Goal: Task Accomplishment & Management: Manage account settings

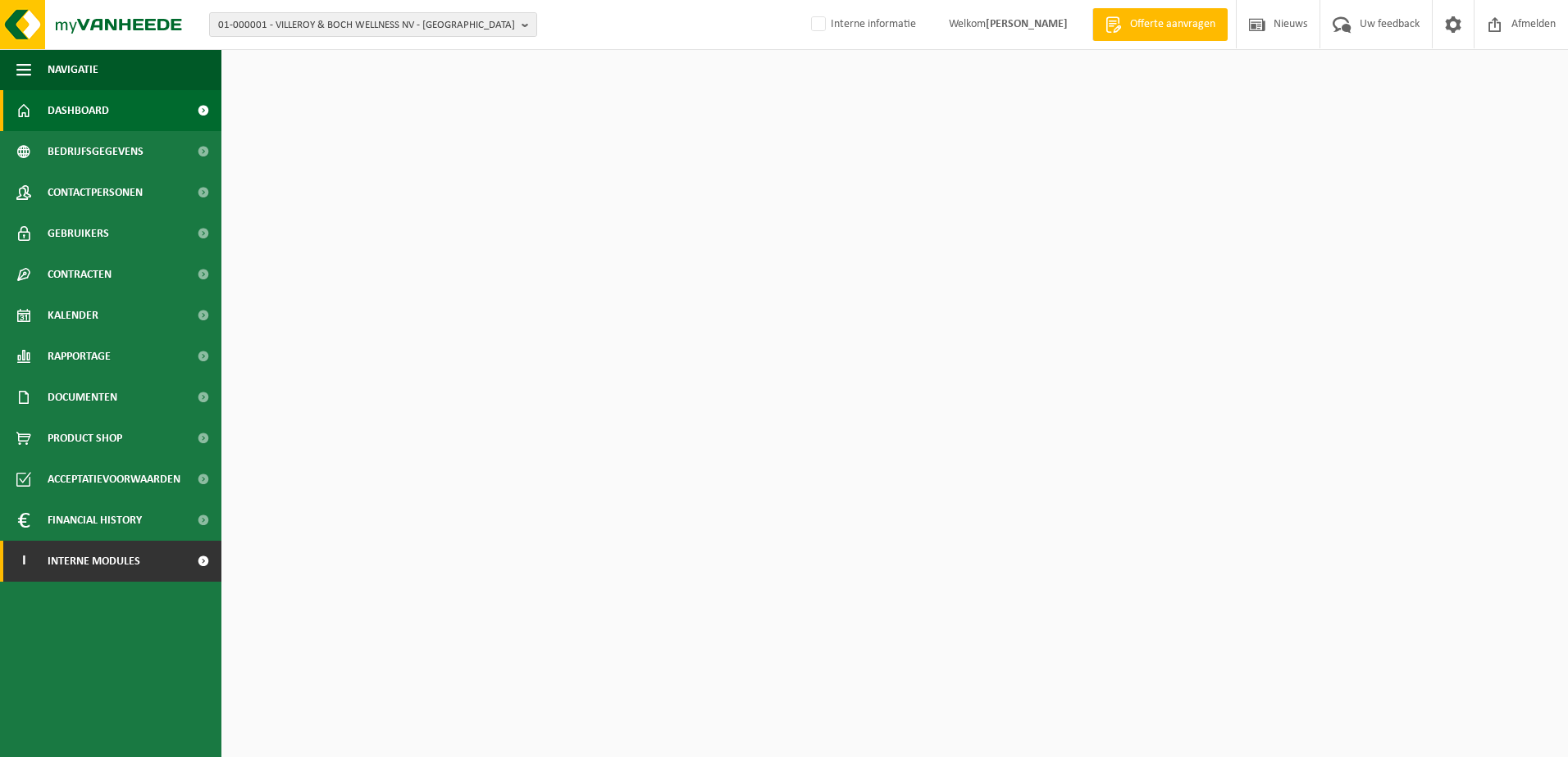
click at [117, 566] on span "Interne modules" at bounding box center [93, 561] width 92 height 41
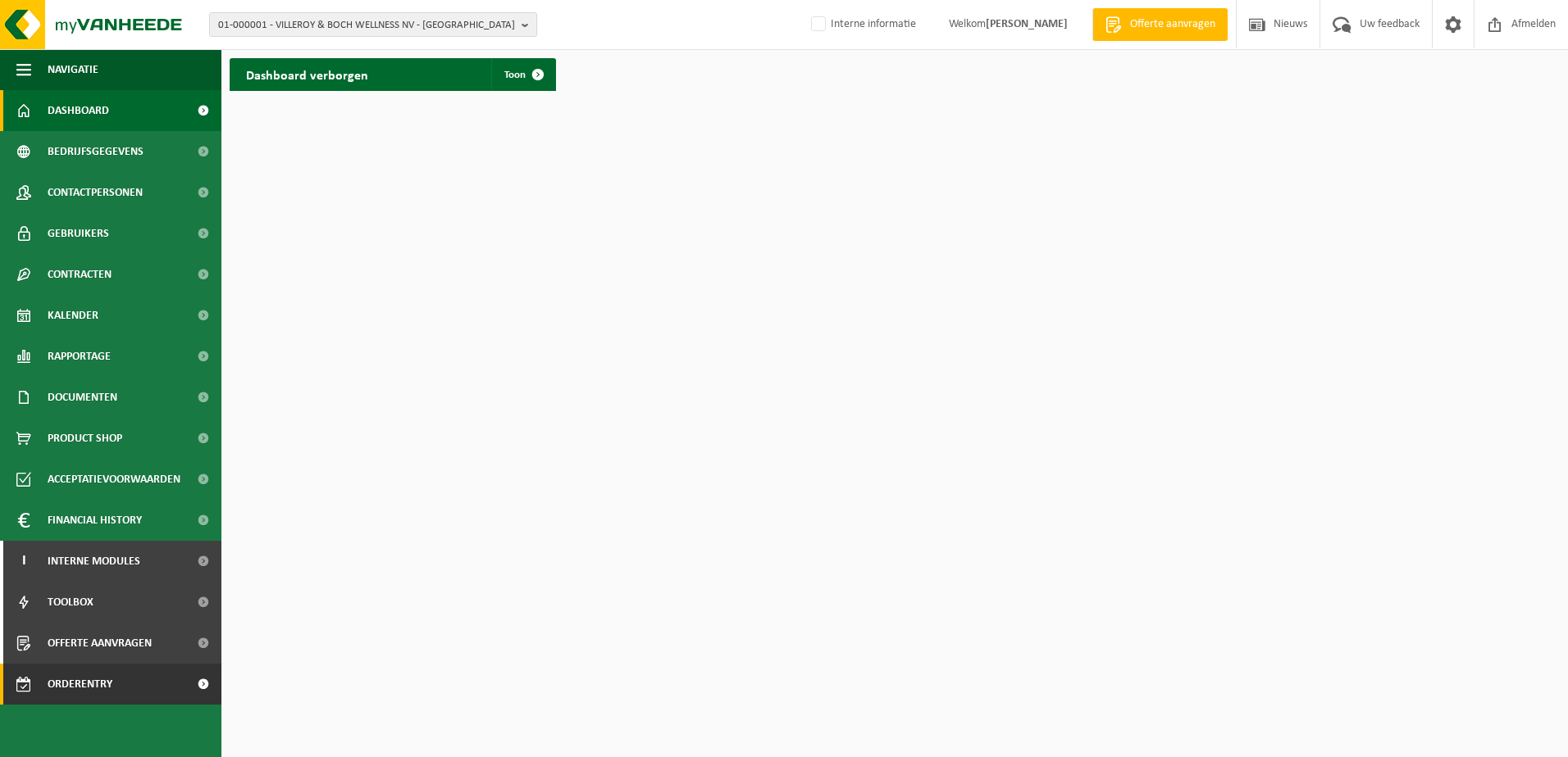
click at [72, 683] on span "Orderentry Goedkeuring" at bounding box center [116, 684] width 138 height 41
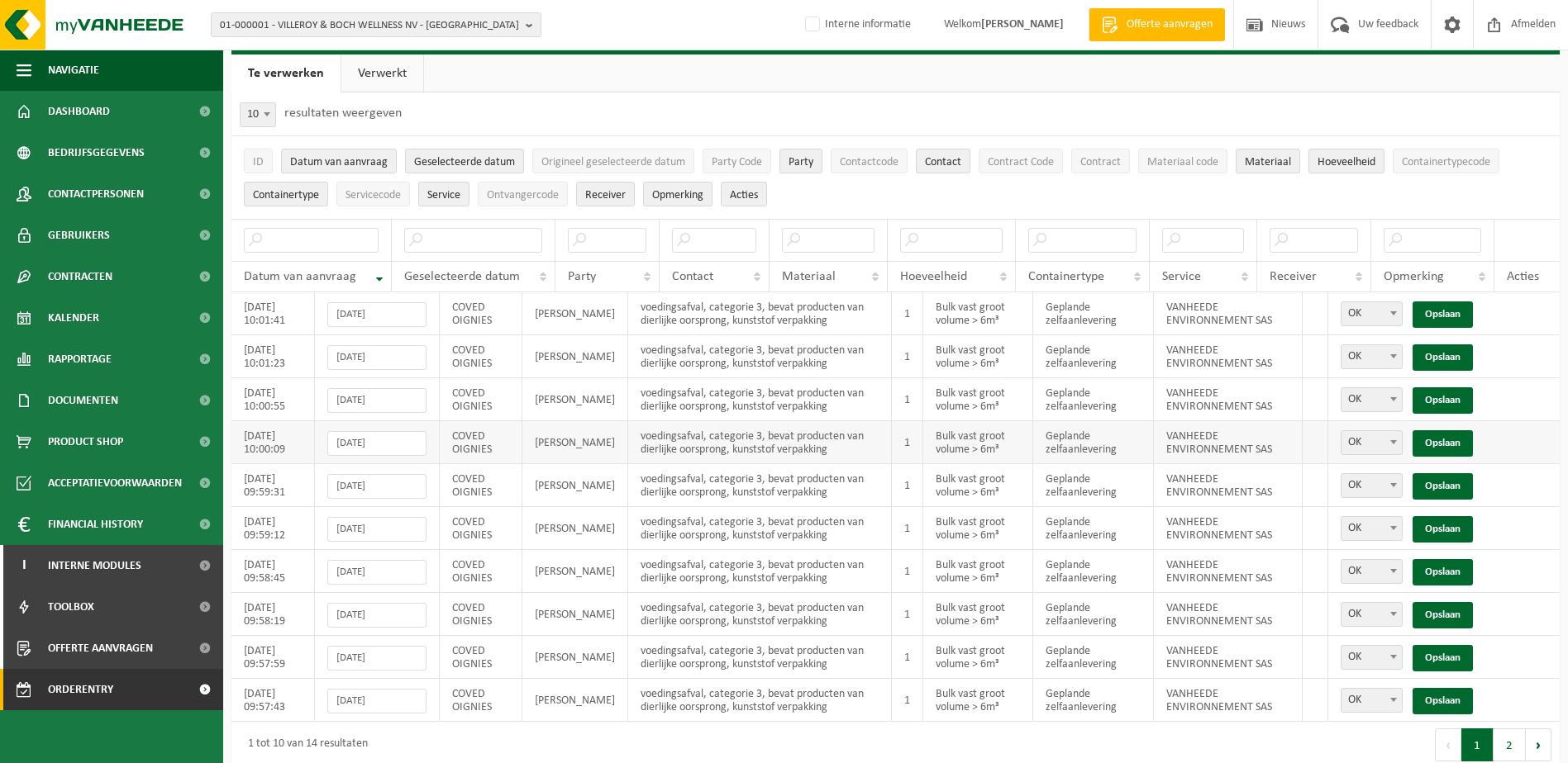
scroll to position [58, 0]
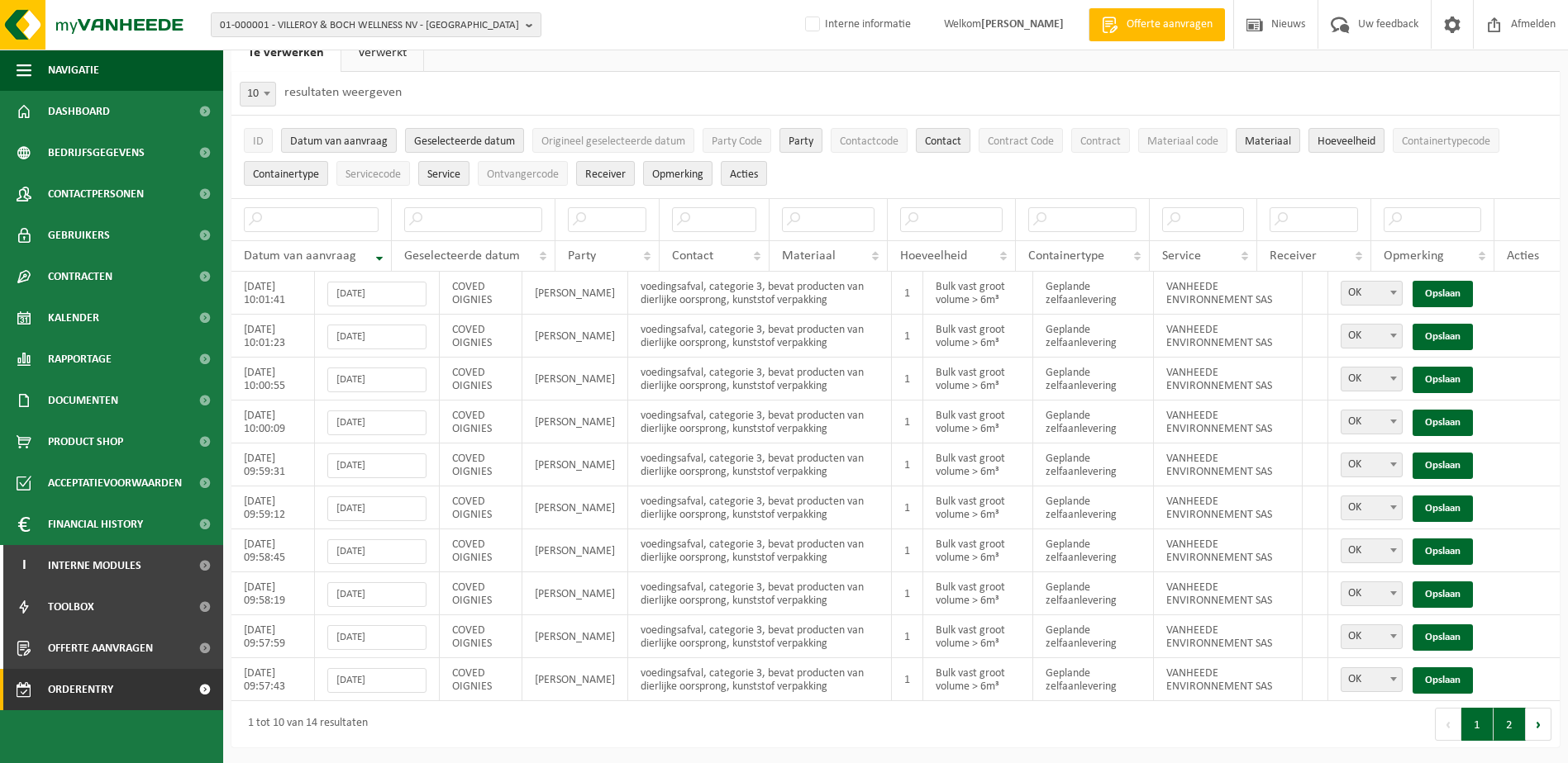
click at [1510, 729] on button "2" at bounding box center [1510, 724] width 32 height 33
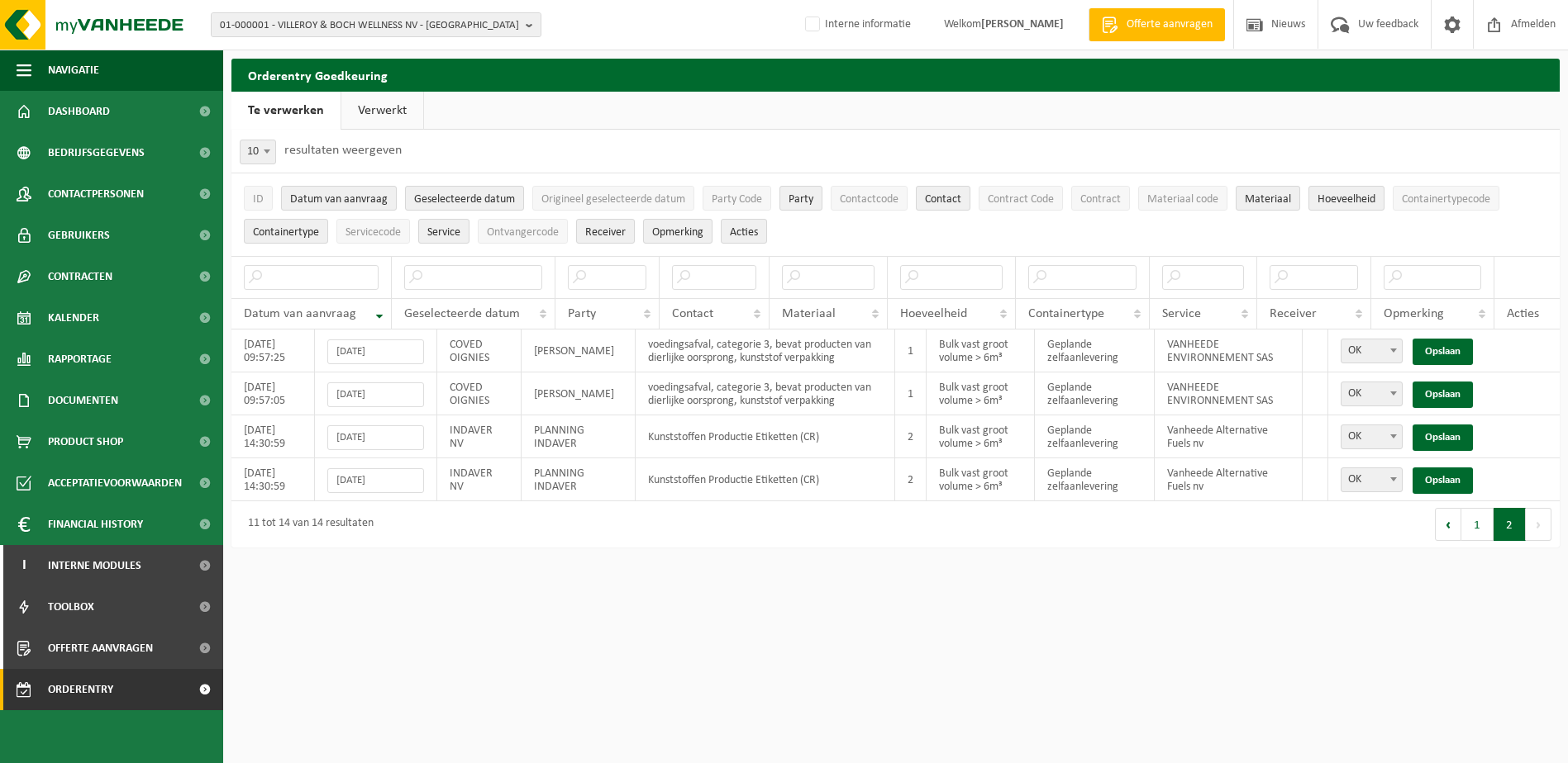
scroll to position [0, 0]
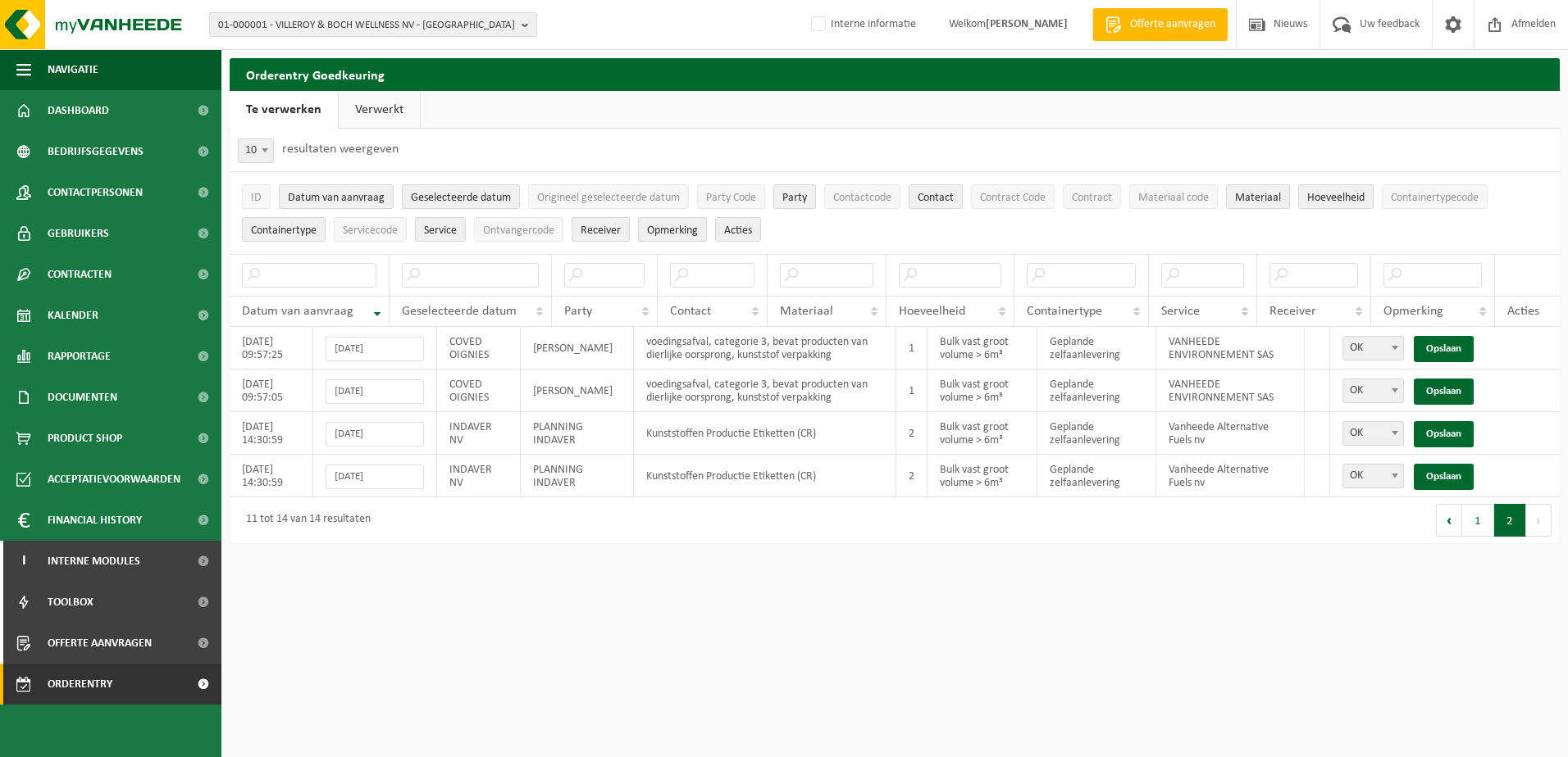
click at [287, 112] on link "Te verwerken" at bounding box center [283, 110] width 108 height 37
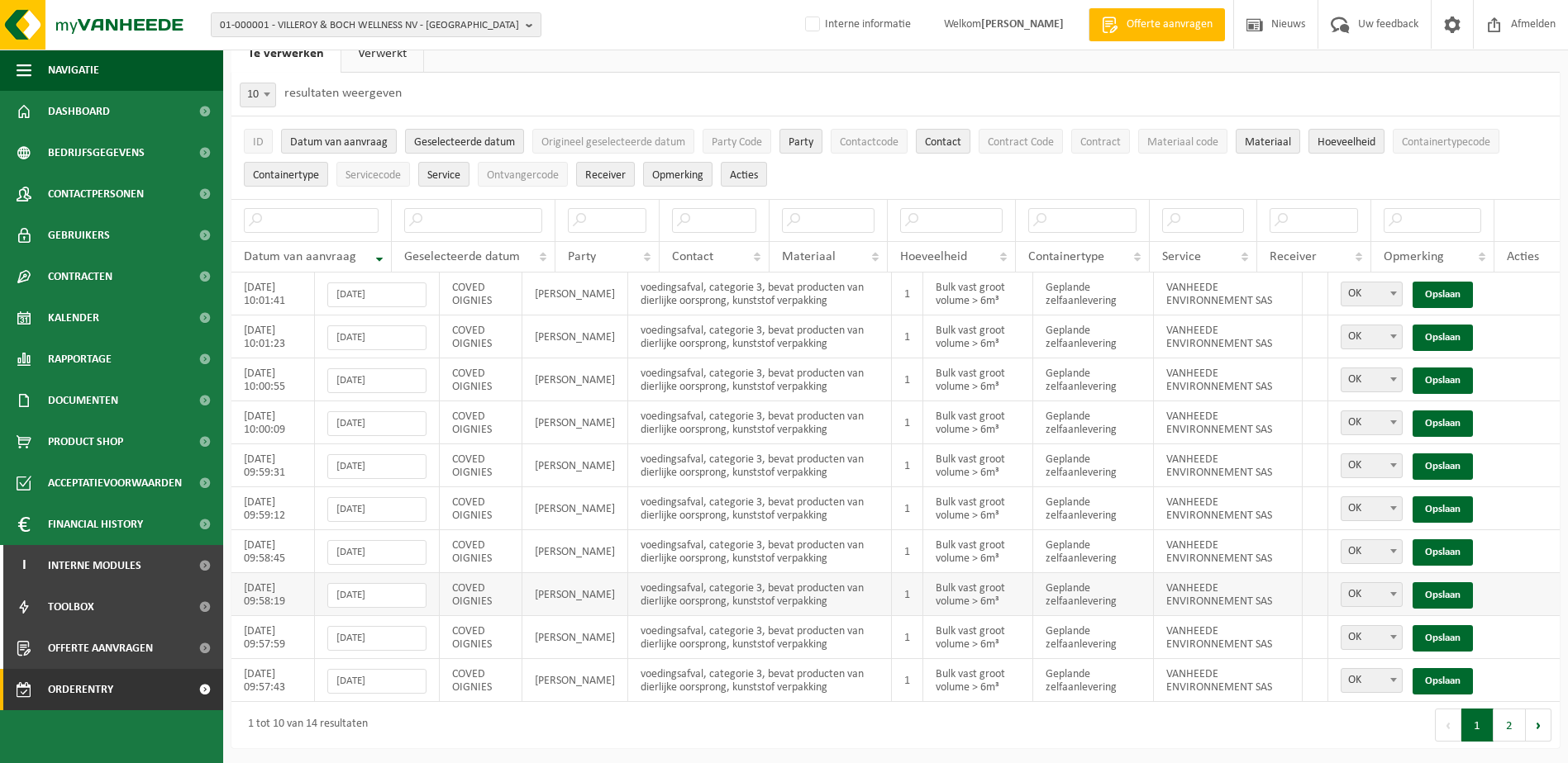
scroll to position [58, 0]
click at [1524, 22] on span "Afmelden" at bounding box center [1533, 24] width 53 height 49
